Goal: Check status: Check status

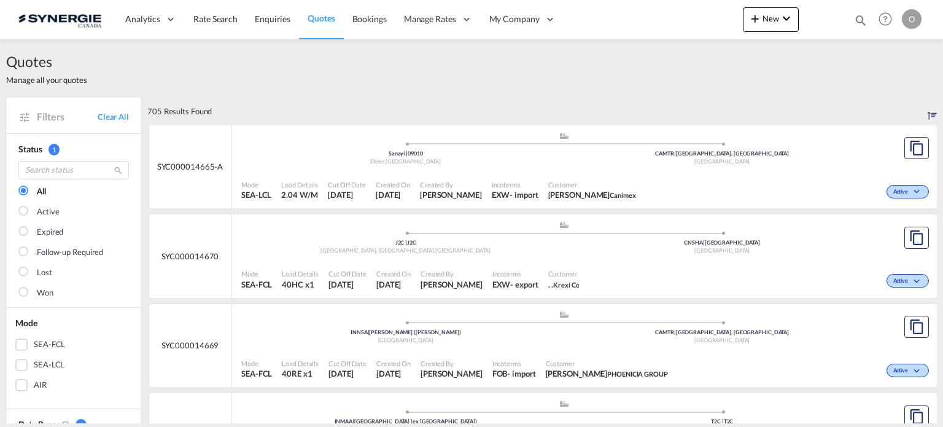
click at [856, 20] on md-icon "icon-magnify" at bounding box center [861, 21] width 14 height 14
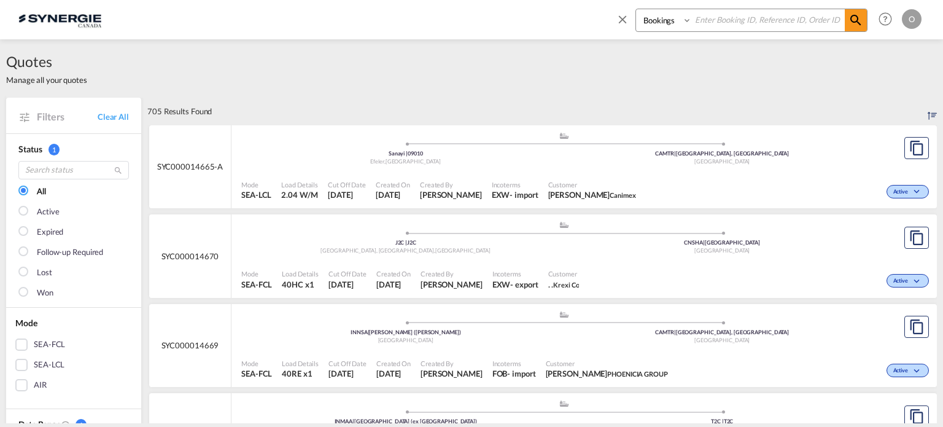
drag, startPoint x: 658, startPoint y: 23, endPoint x: 651, endPoint y: 27, distance: 8.5
click at [658, 23] on select "Bookings Quotes Enquiries" at bounding box center [665, 20] width 58 height 22
select select "Quotes"
click at [636, 9] on select "Bookings Quotes Enquiries" at bounding box center [665, 20] width 58 height 22
paste input "SYC000014609"
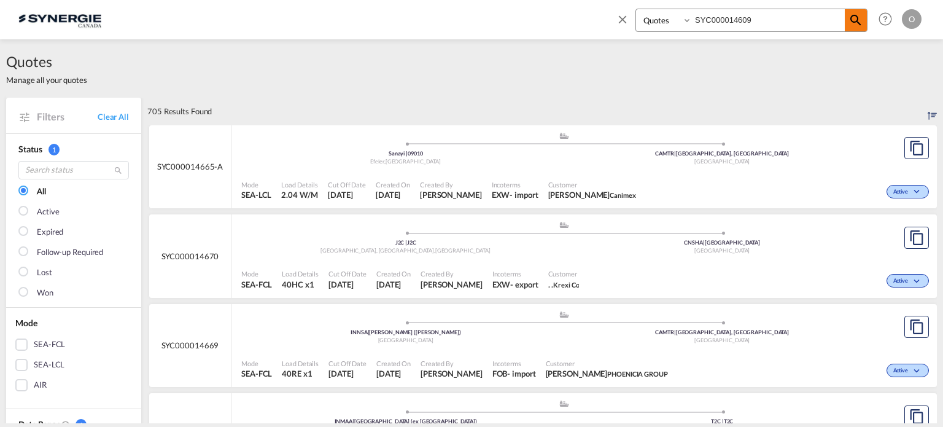
type input "SYC000014609"
click at [854, 17] on md-icon "icon-magnify" at bounding box center [855, 20] width 15 height 15
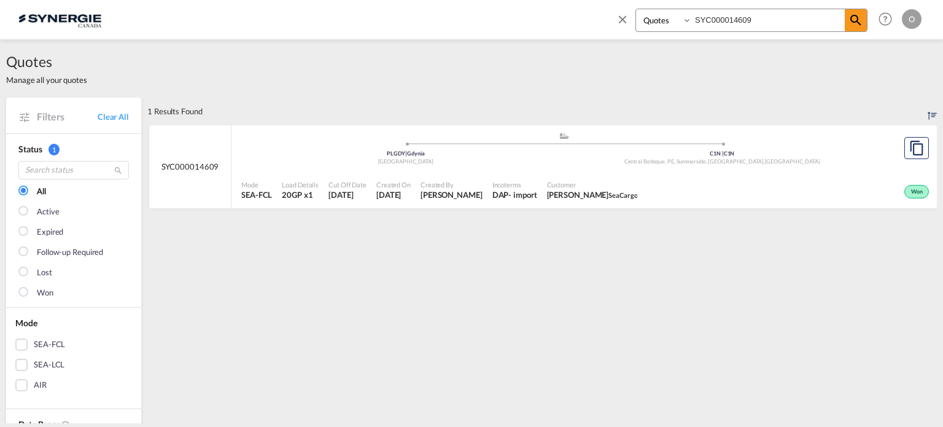
click at [368, 168] on div ".a{fill:#aaa8ad;} .a{fill:#aaa8ad;} PLGDY | Gdynia Poland C1N | C1N Central Bed…" at bounding box center [563, 149] width 645 height 37
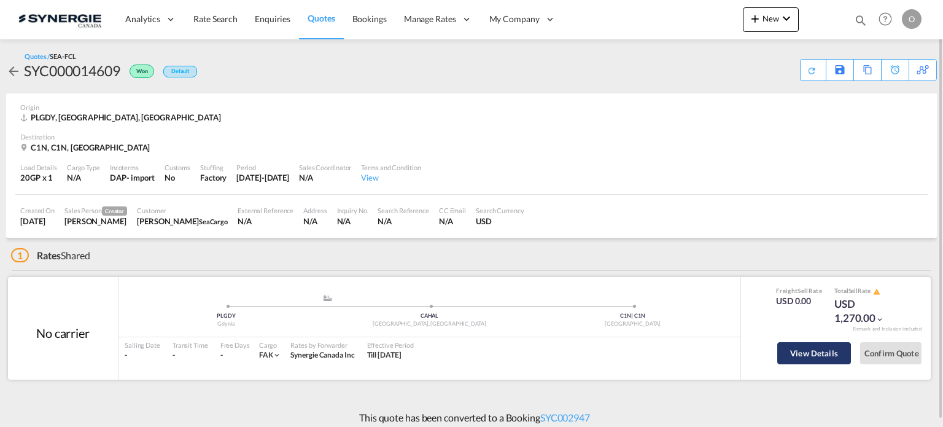
click at [815, 354] on button "View Details" at bounding box center [814, 353] width 74 height 22
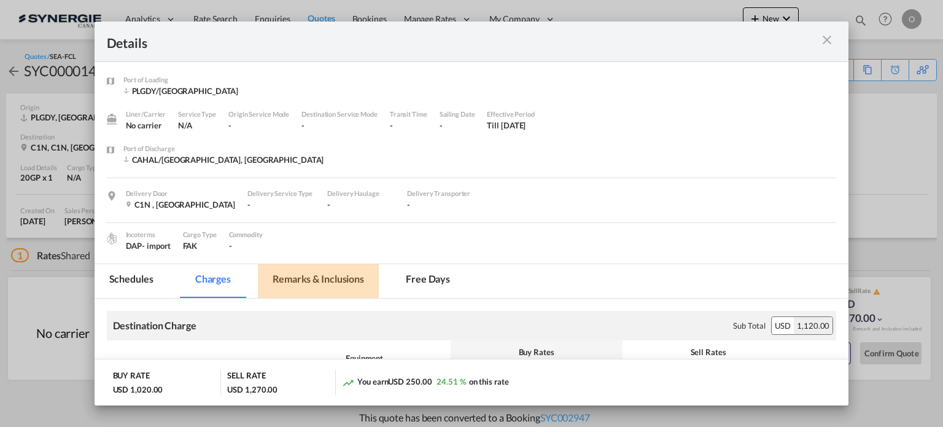
click at [339, 278] on md-tab-item "Remarks & Inclusions" at bounding box center [318, 281] width 121 height 34
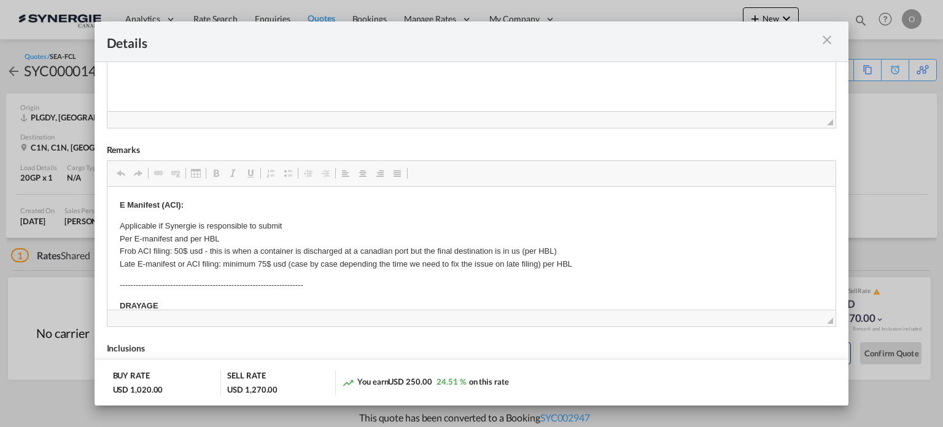
scroll to position [184, 0]
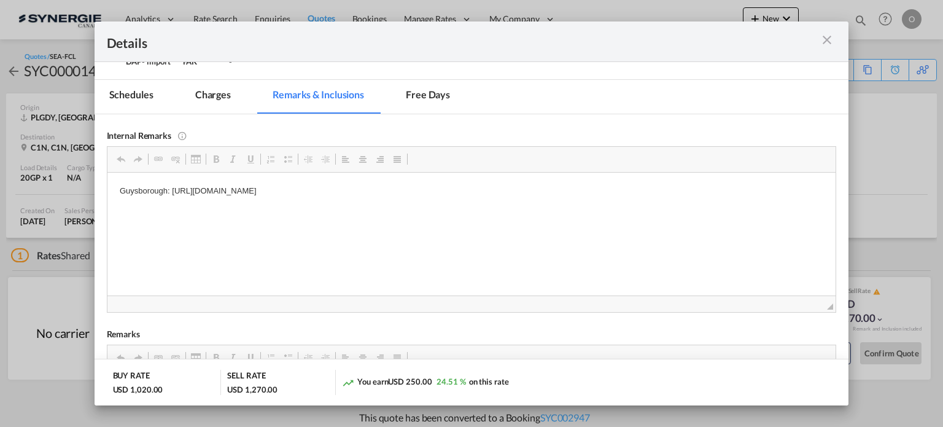
drag, startPoint x: 444, startPoint y: 192, endPoint x: 287, endPoint y: 187, distance: 156.6
drag, startPoint x: 170, startPoint y: 187, endPoint x: 463, endPoint y: 187, distance: 293.4
click at [463, 187] on p "Guysborough: https://app.frontapp.com/inboxes/teammates/6847055/inbox/all/57369…" at bounding box center [471, 190] width 704 height 13
copy p "https://app.frontapp.com/inboxes/teammates/6847055/inbox/all/57369499791"
drag, startPoint x: 490, startPoint y: 234, endPoint x: 473, endPoint y: 217, distance: 24.3
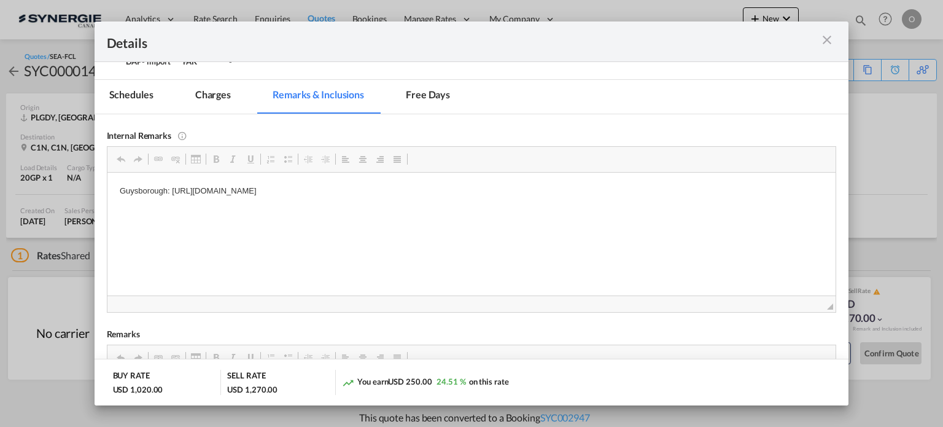
click at [489, 209] on html "Guysborough: https://app.frontapp.com/inboxes/teammates/6847055/inbox/all/57369…" at bounding box center [471, 190] width 729 height 37
drag, startPoint x: 444, startPoint y: 190, endPoint x: 171, endPoint y: 186, distance: 273.8
click at [171, 186] on p "Guysborough: https://app.frontapp.com/inboxes/teammates/6847055/inbox/all/57369…" at bounding box center [471, 190] width 704 height 13
copy p "https://app.frontapp.com/inboxes/teammates/6847055/inbox/all/57369499791"
